Goal: Find contact information: Find contact information

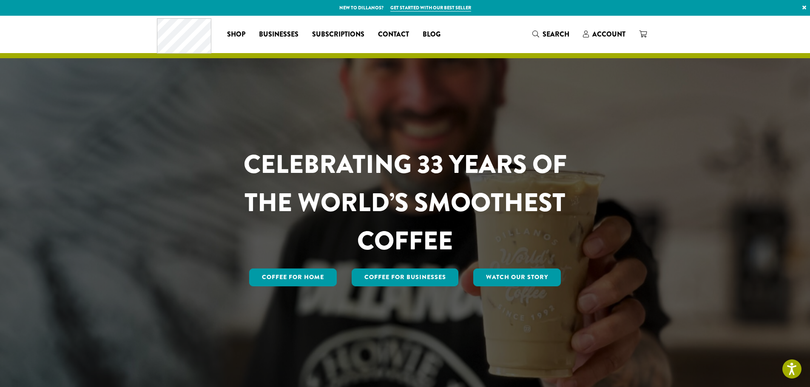
click at [267, 28] on link "Businesses" at bounding box center [278, 35] width 53 height 14
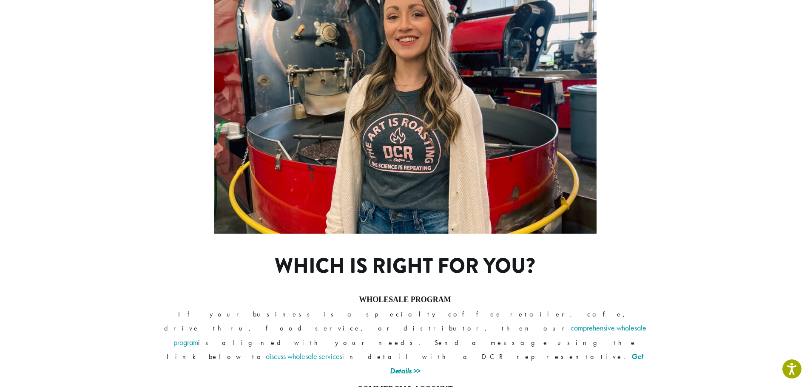
scroll to position [603, 0]
